Goal: Information Seeking & Learning: Learn about a topic

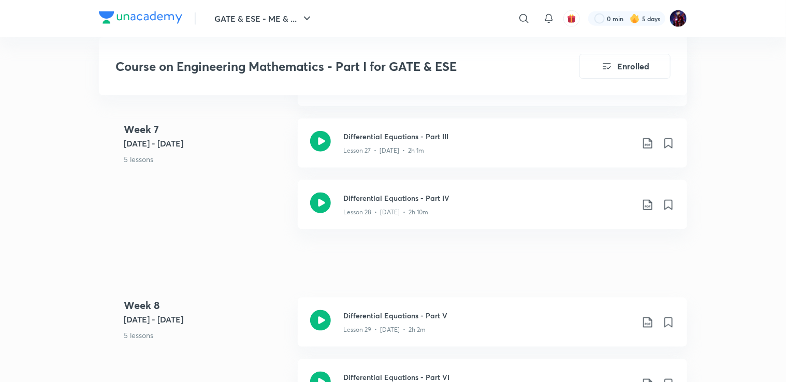
scroll to position [2544, 0]
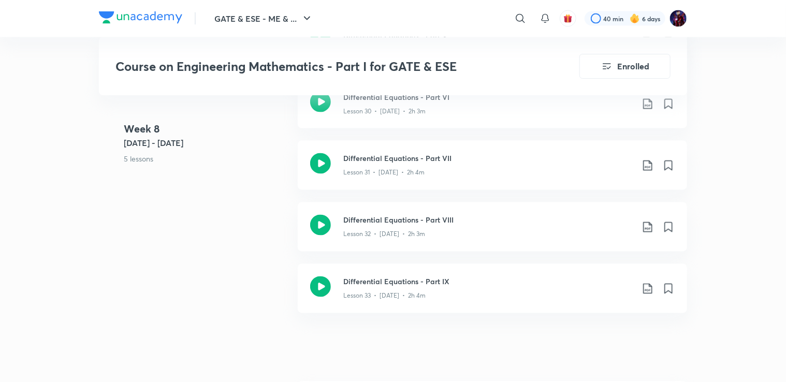
scroll to position [2823, 0]
click at [403, 216] on h3 "Differential Equations - Part VIII" at bounding box center [488, 221] width 290 height 11
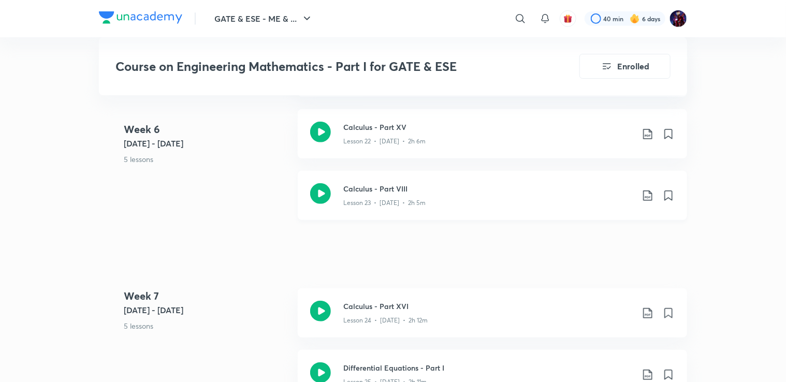
scroll to position [2189, 0]
